Goal: Information Seeking & Learning: Learn about a topic

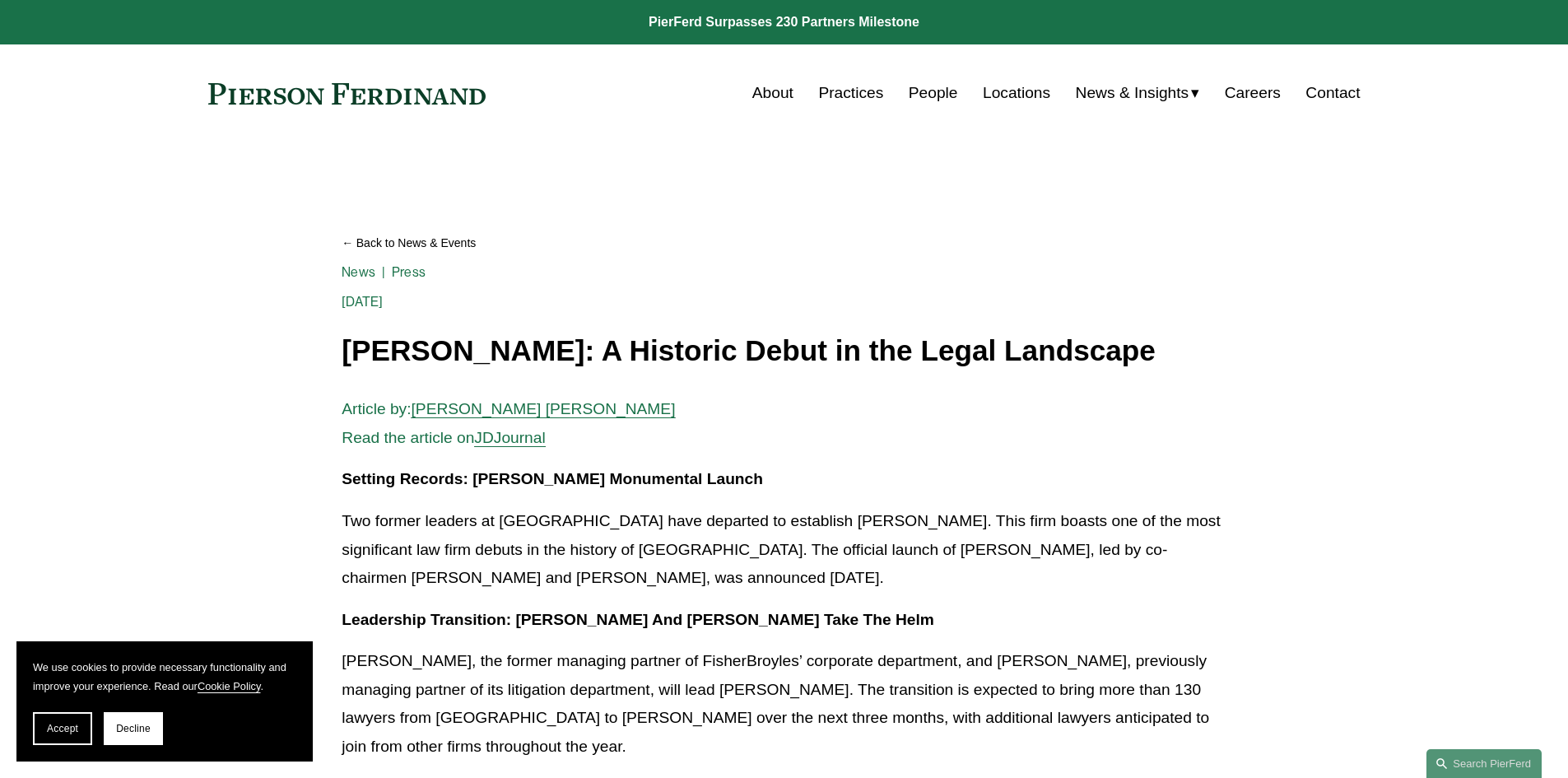
click at [522, 439] on span "JDJournal" at bounding box center [509, 437] width 71 height 17
